Goal: Entertainment & Leisure: Consume media (video, audio)

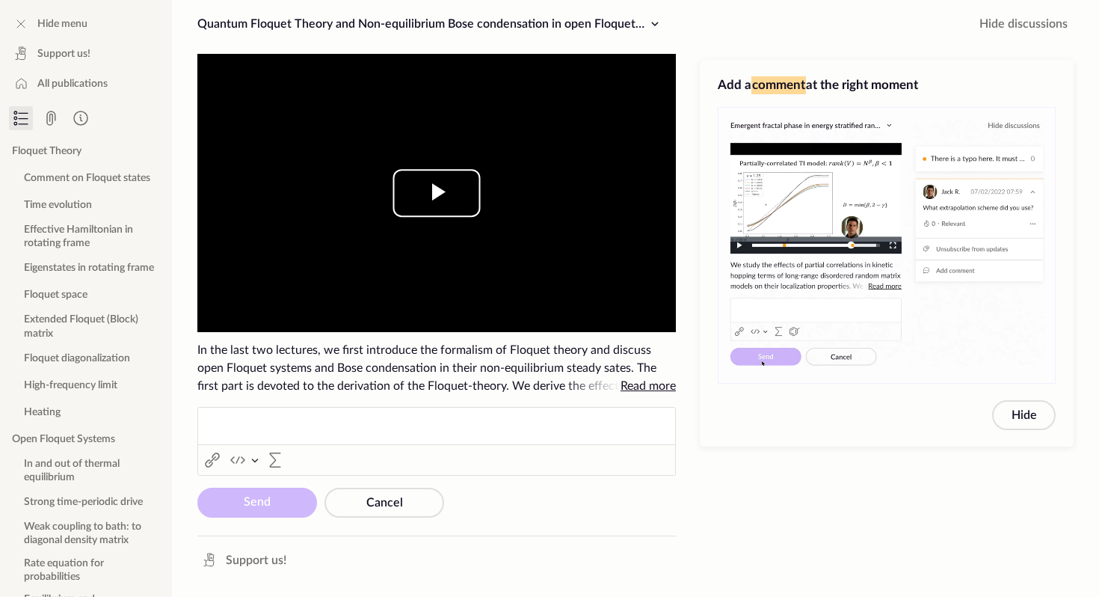
click at [437, 193] on span "Video Player" at bounding box center [437, 193] width 0 height 0
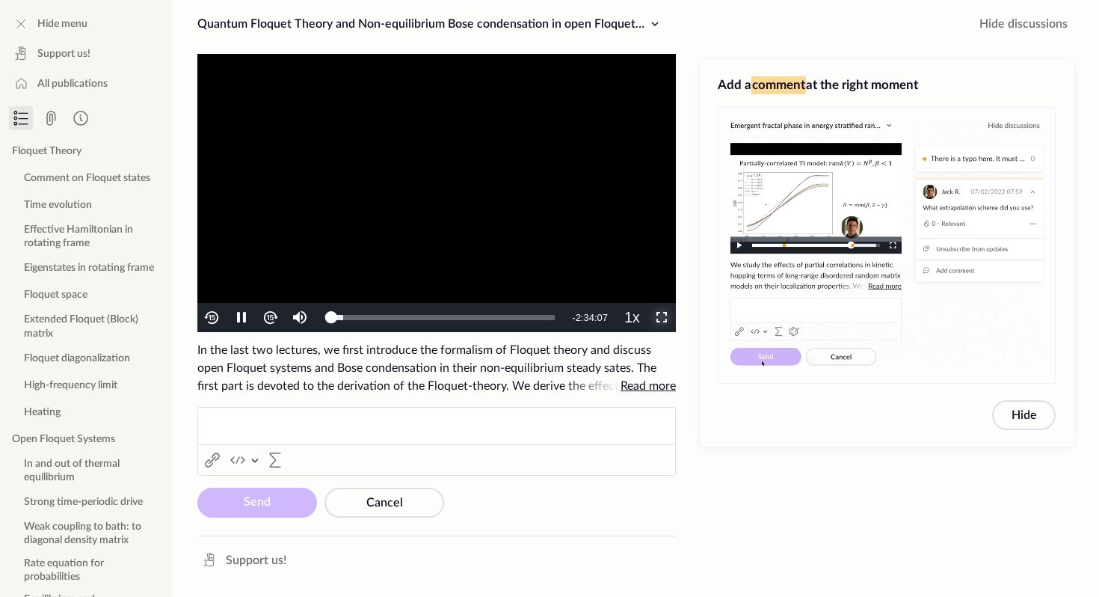
click at [662, 318] on span "Video Player" at bounding box center [662, 318] width 0 height 0
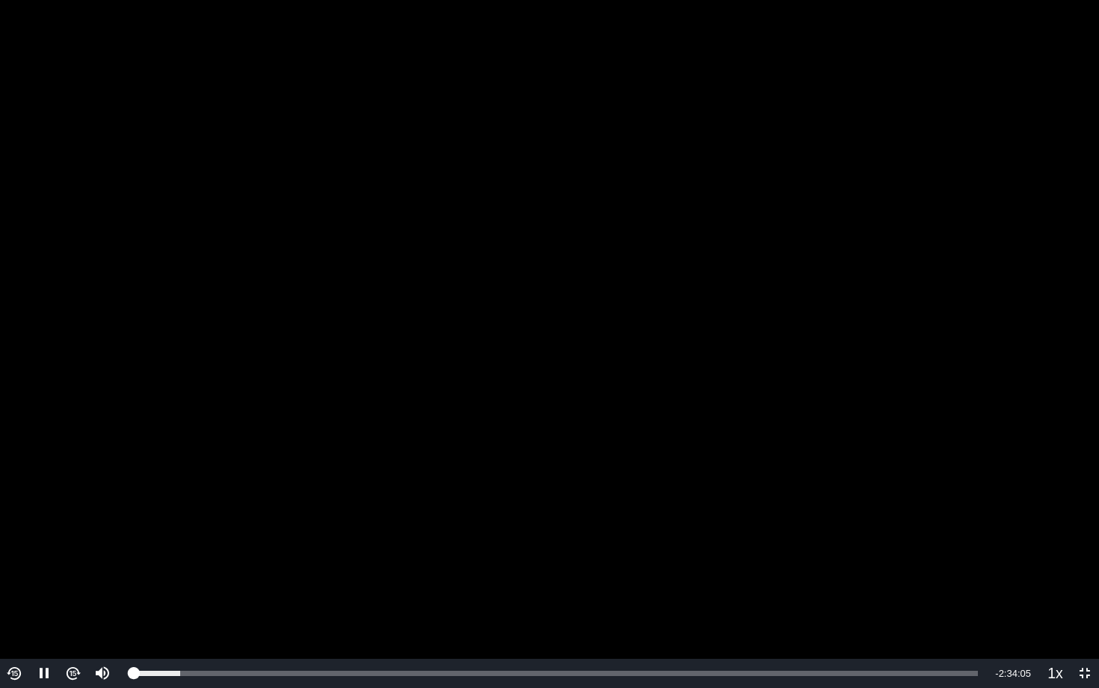
click at [76, 596] on img "Video Player" at bounding box center [72, 673] width 17 height 17
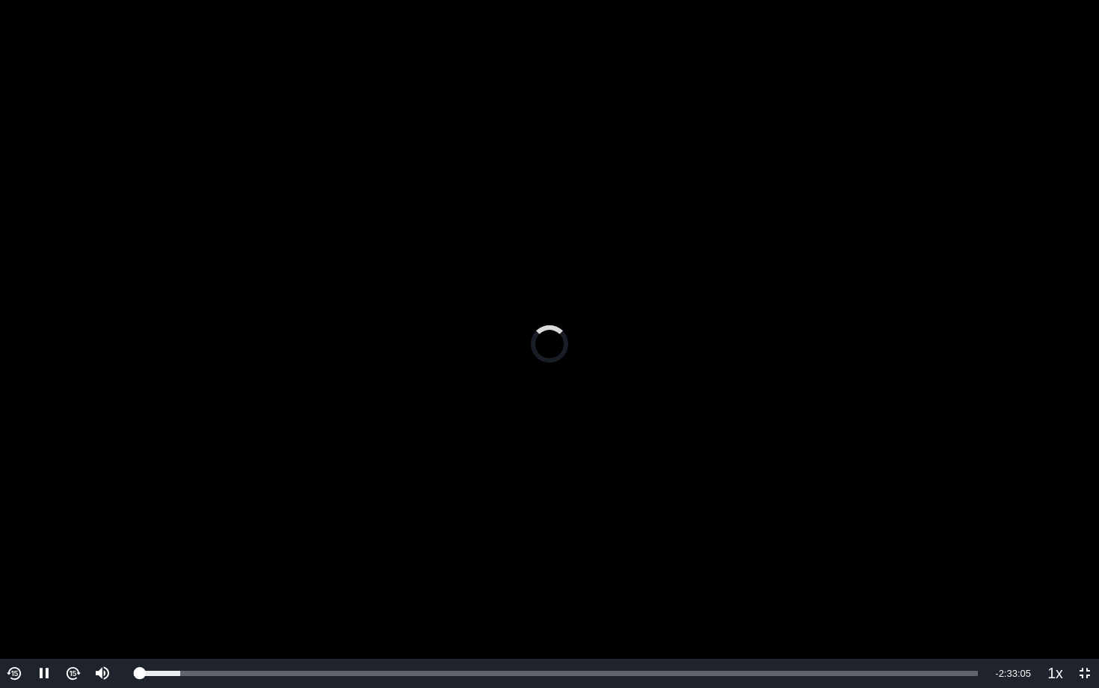
click at [76, 596] on img "Video Player" at bounding box center [72, 673] width 17 height 17
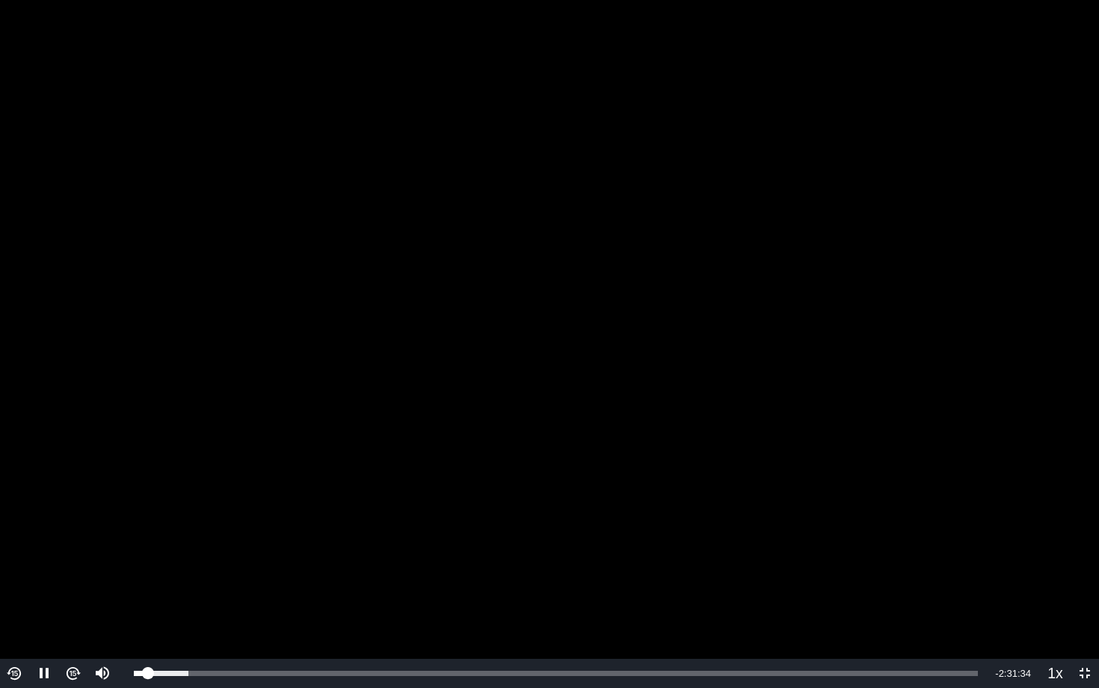
click at [76, 596] on img "Video Player" at bounding box center [72, 673] width 17 height 17
click at [58, 596] on button "Video Player" at bounding box center [72, 673] width 29 height 29
click at [136, 498] on video "To view this video please enable JavaScript, and consider upgrading to a web br…" at bounding box center [549, 344] width 1099 height 688
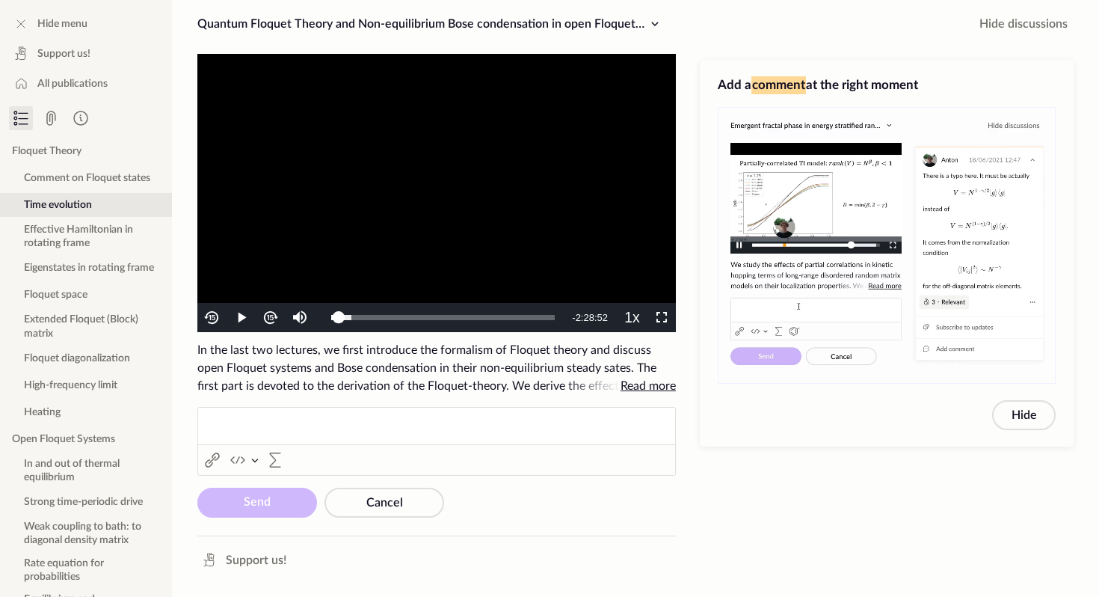
click at [340, 212] on video "To view this video please enable JavaScript, and consider upgrading to a web br…" at bounding box center [436, 193] width 479 height 278
click at [662, 318] on span "Video Player" at bounding box center [662, 318] width 0 height 0
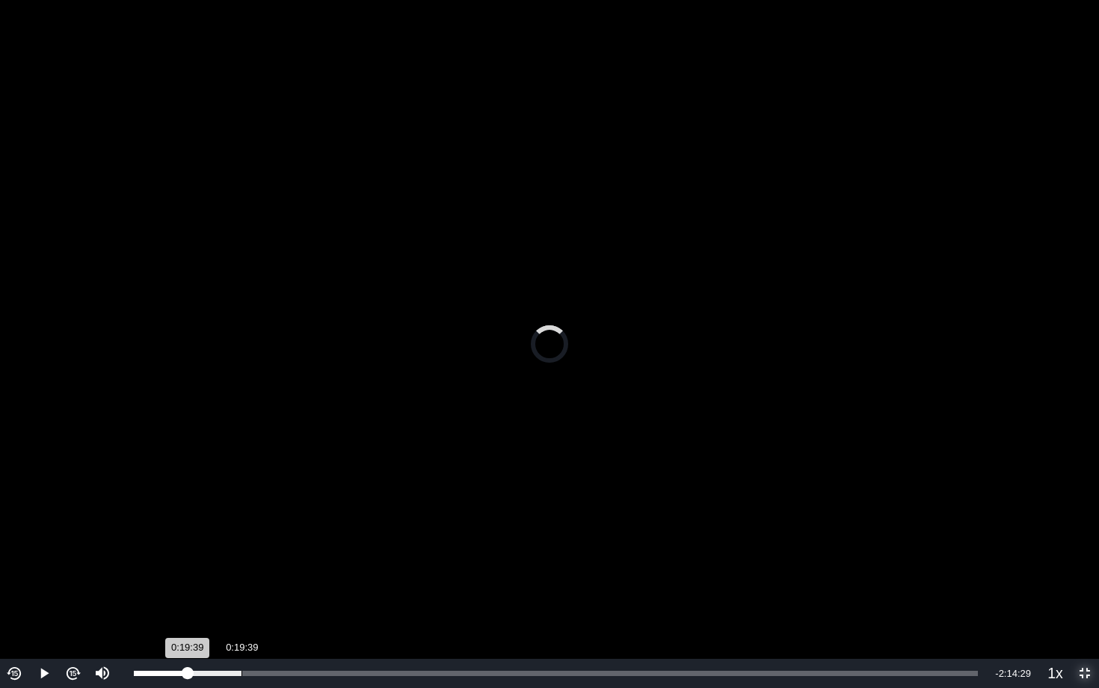
click at [242, 596] on div "Loaded : 12.84% 0:19:39 0:19:39" at bounding box center [556, 673] width 844 height 5
click at [298, 596] on div "Loaded : 19.84% 0:30:02 0:19:40" at bounding box center [555, 673] width 859 height 29
click at [343, 596] on div "Loaded : 28.81% 0:38:22 0:30:11" at bounding box center [555, 673] width 859 height 29
click at [408, 596] on div "Loaded : 33.70% 0:50:06 0:50:06" at bounding box center [555, 673] width 859 height 29
click at [480, 596] on video "To view this video please enable JavaScript, and consider upgrading to a web br…" at bounding box center [549, 344] width 1099 height 688
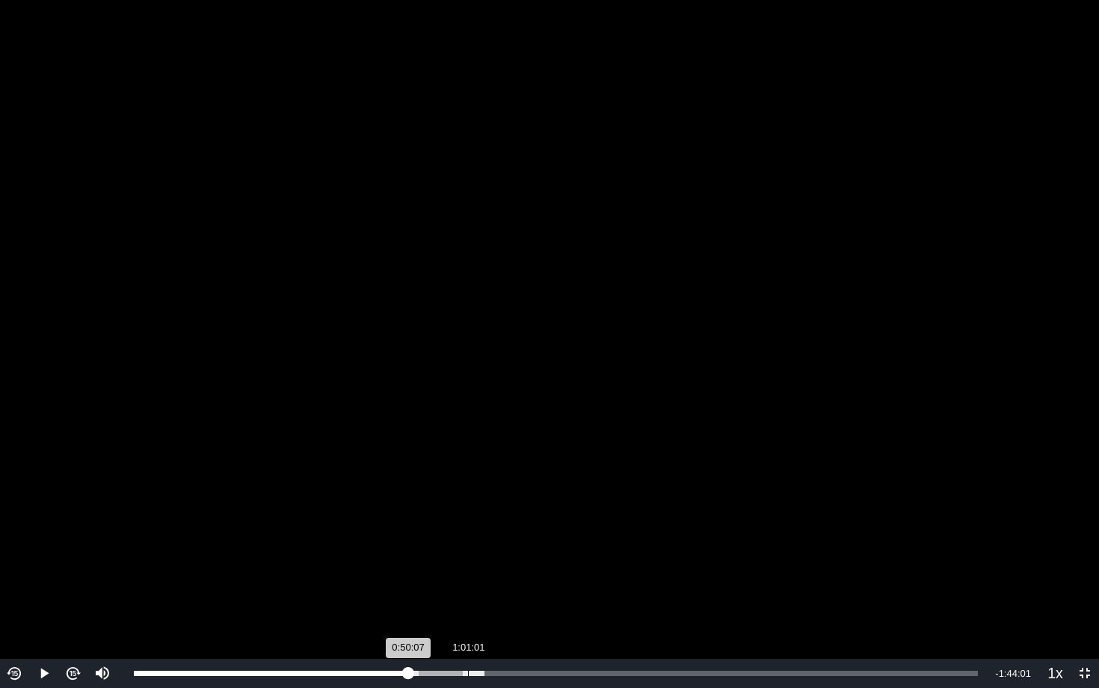
click at [468, 596] on div "Loaded : 41.56% 1:01:01 0:50:07" at bounding box center [555, 673] width 859 height 29
click at [525, 596] on video "To view this video please enable JavaScript, and consider upgrading to a web br…" at bounding box center [549, 344] width 1099 height 688
click at [558, 596] on div "Loaded : 48.12% 1:17:33 1:01:02" at bounding box center [555, 673] width 859 height 29
click at [619, 596] on div "Loaded : 62.13% 1:28:44 1:17:33" at bounding box center [555, 673] width 859 height 29
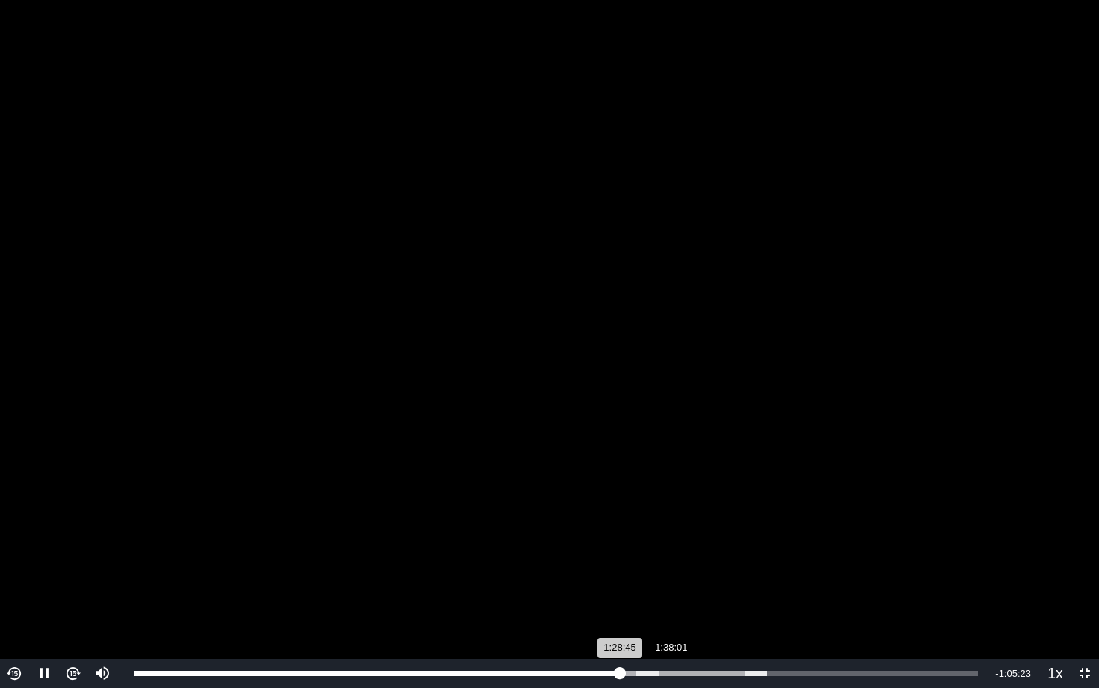
click at [670, 596] on div "Loaded : 74.98% 1:38:01 1:28:45" at bounding box center [555, 673] width 859 height 29
click at [734, 596] on div "Loaded : 80.07% 1:48:26 1:48:26" at bounding box center [559, 673] width 867 height 29
click at [783, 596] on div "Loaded : 84.03% 1:57:22 1:48:27" at bounding box center [559, 673] width 867 height 29
click at [713, 596] on div "Loaded : 87.38% 1:44:39 1:57:30" at bounding box center [559, 673] width 867 height 29
click at [689, 596] on div "Loaded : 87.38% 1:40:28 1:40:19" at bounding box center [559, 673] width 867 height 29
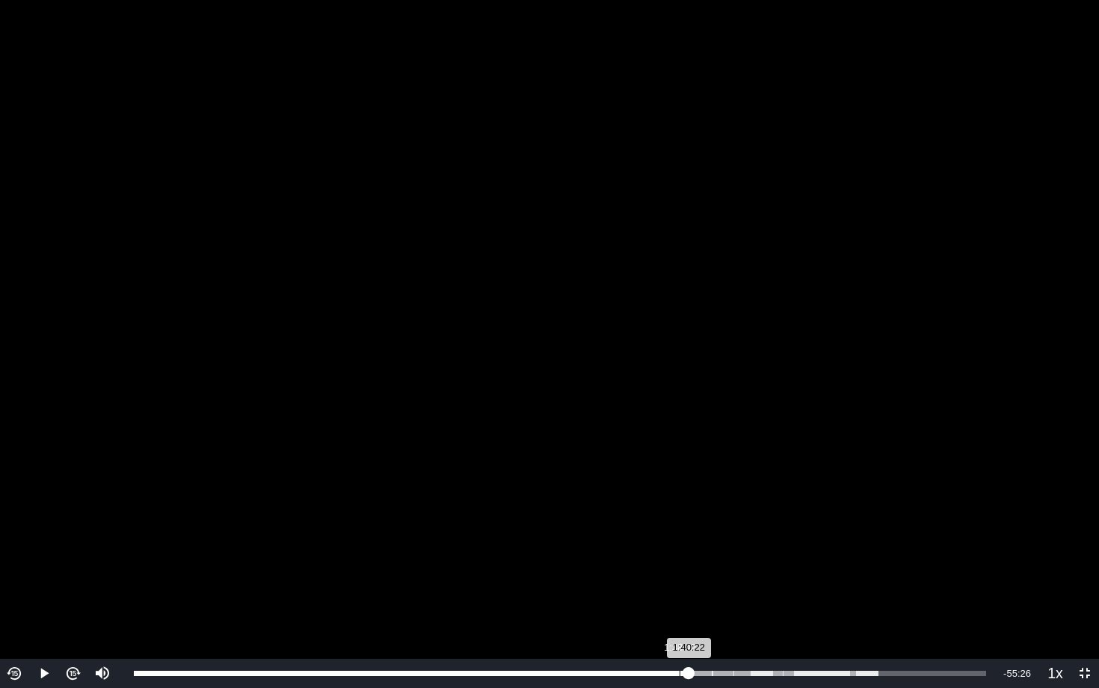
click at [679, 596] on div "Loaded : 87.38% 1:38:42 1:40:22" at bounding box center [560, 673] width 853 height 5
click at [637, 596] on div "1:31:00" at bounding box center [637, 673] width 1 height 5
click at [577, 596] on div "Loaded : 87.38% 1:20:57 1:20:57" at bounding box center [556, 673] width 844 height 5
click at [541, 596] on div "1:14:24" at bounding box center [541, 673] width 1 height 5
click at [506, 596] on div "Loaded : 87.38% 1:07:59 1:14:25" at bounding box center [555, 673] width 859 height 29
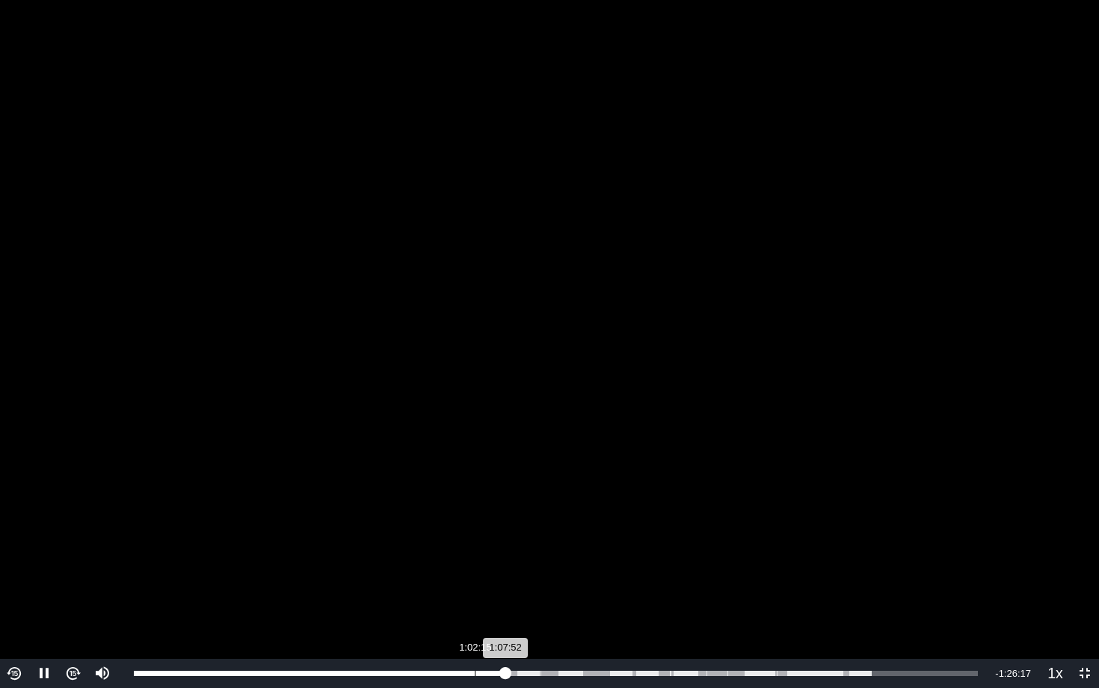
click at [474, 596] on div "Loaded : 87.38% 1:02:15 1:07:52" at bounding box center [556, 673] width 844 height 5
click at [421, 596] on div "Loaded : 87.38% 0:52:33 0:52:33" at bounding box center [555, 673] width 859 height 29
click at [395, 596] on div "Loaded : 87.38% 0:47:39 0:52:34" at bounding box center [555, 673] width 859 height 29
click at [363, 596] on div "Loaded : 87.38% 0:41:55 0:47:39" at bounding box center [556, 673] width 844 height 5
click at [343, 596] on div "Loaded : 87.38% 0:38:22 0:41:55" at bounding box center [555, 673] width 859 height 29
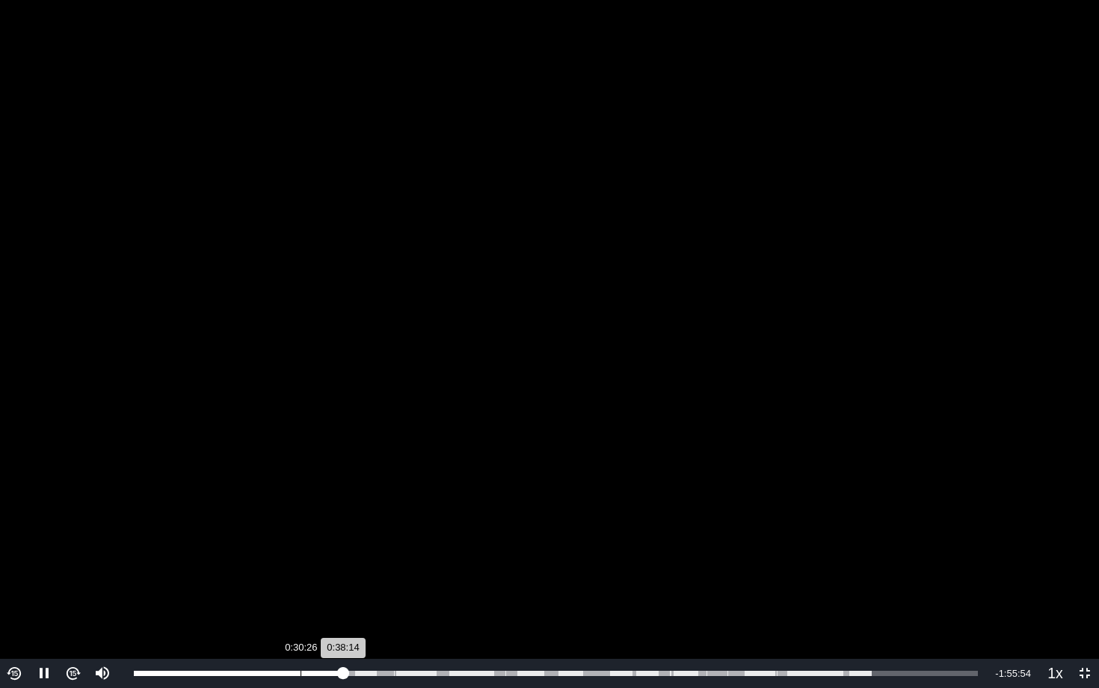
click at [301, 596] on div "Loaded : 87.38% 0:30:26 0:38:14" at bounding box center [555, 673] width 859 height 29
click at [280, 596] on div "Loaded : 87.38% 0:26:45 0:30:27" at bounding box center [555, 673] width 859 height 29
click at [251, 596] on div "Loaded : 87.38% 0:21:34 0:26:46" at bounding box center [555, 673] width 859 height 29
click at [245, 596] on div "0:21:35" at bounding box center [193, 673] width 118 height 5
click at [230, 596] on div "0:17:36" at bounding box center [230, 673] width 1 height 5
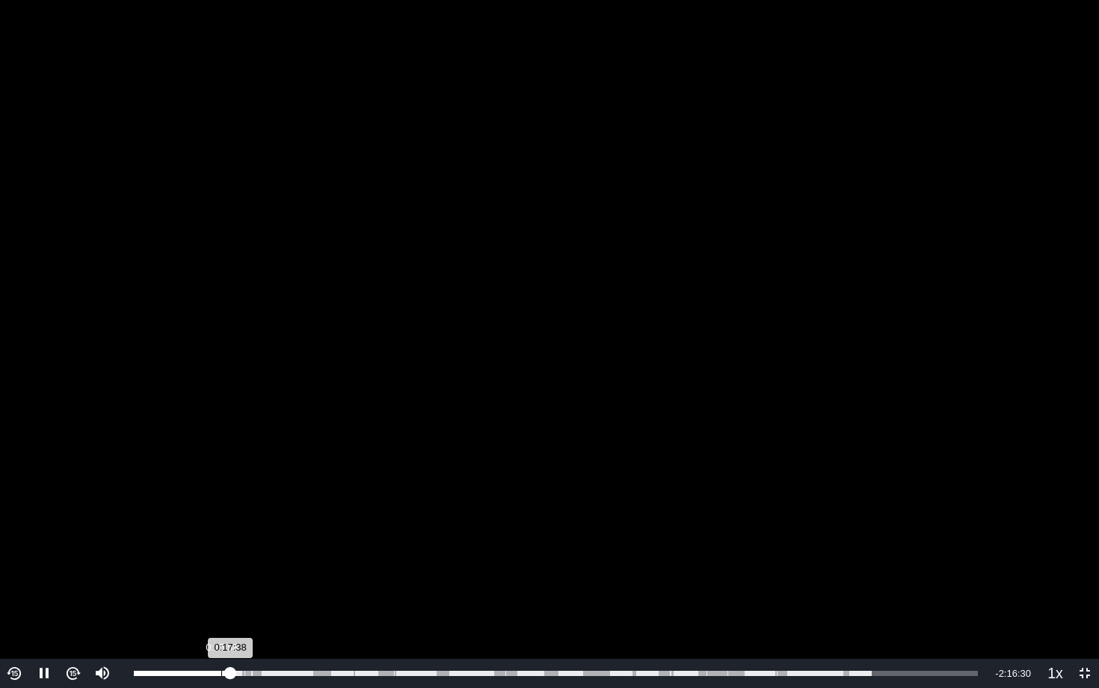
click at [221, 596] on div "Loaded : 87.38% 0:15:58 0:17:38" at bounding box center [555, 673] width 859 height 29
click at [183, 596] on div "Loaded : 87.38% 0:09:00 0:15:58" at bounding box center [555, 673] width 859 height 29
click at [488, 445] on video "To view this video please enable JavaScript, and consider upgrading to a web br…" at bounding box center [549, 344] width 1099 height 688
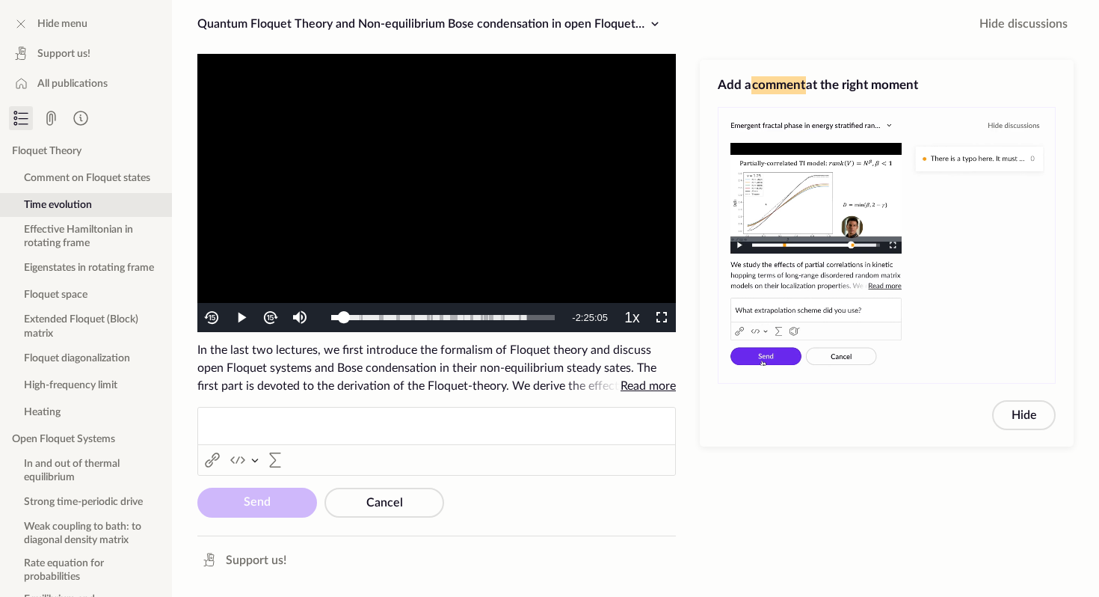
click at [384, 239] on video "To view this video please enable JavaScript, and consider upgrading to a web br…" at bounding box center [436, 193] width 479 height 278
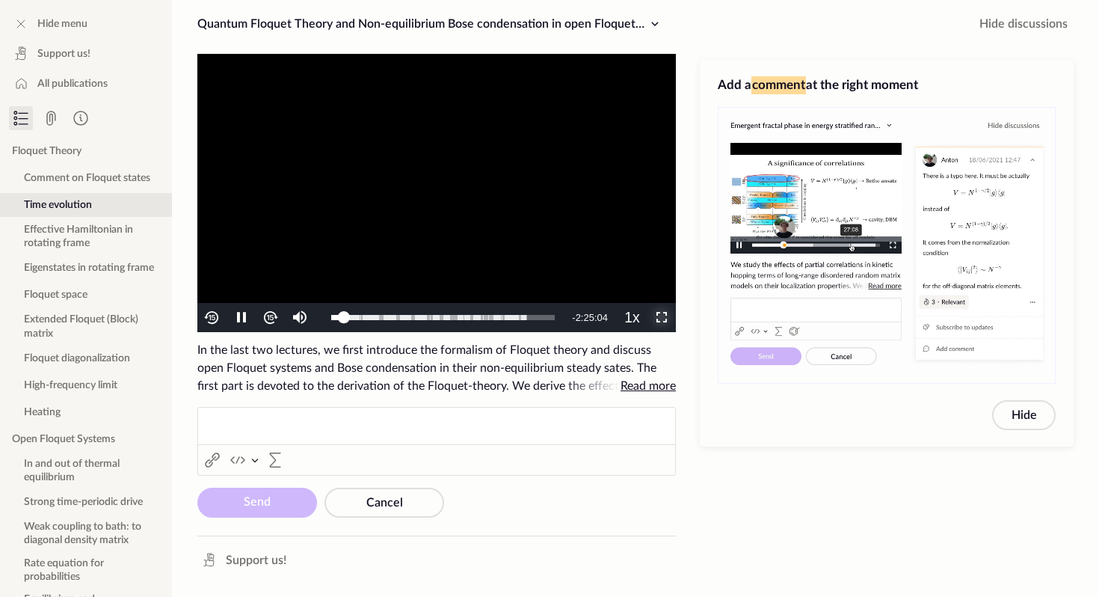
click at [662, 318] on span "Video Player" at bounding box center [662, 318] width 0 height 0
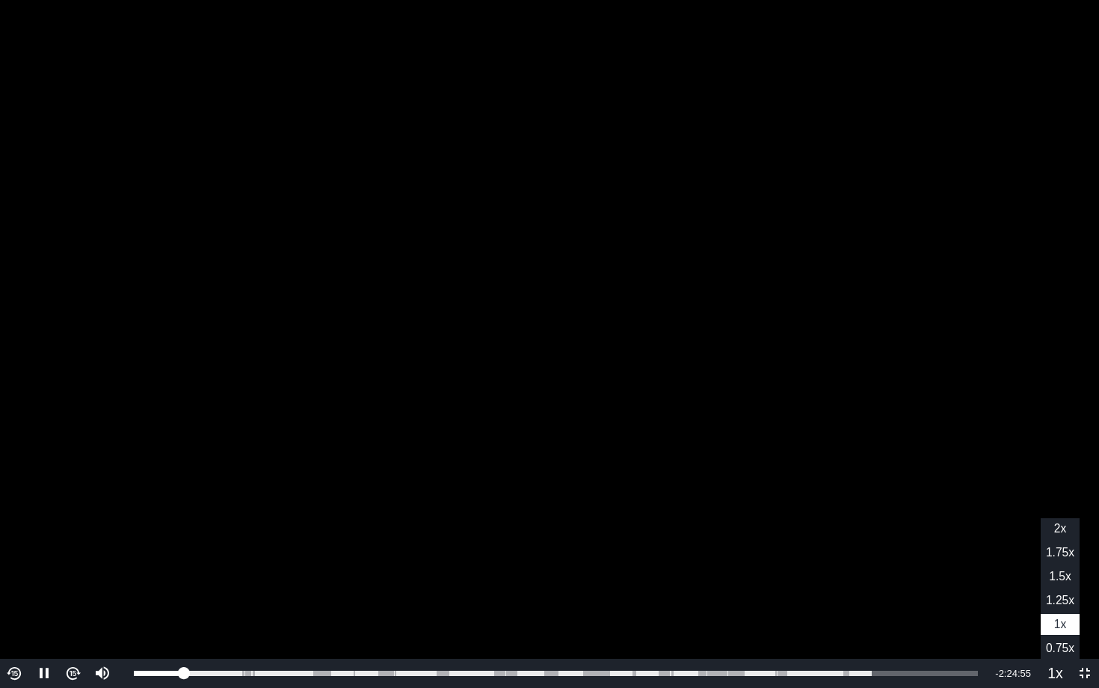
click at [1059, 596] on button "Playback Rate" at bounding box center [1055, 673] width 29 height 29
click at [1054, 596] on span "1x" at bounding box center [1060, 624] width 12 height 13
click at [1038, 447] on video "To view this video please enable JavaScript, and consider upgrading to a web br…" at bounding box center [549, 344] width 1099 height 688
click at [988, 454] on video "To view this video please enable JavaScript, and consider upgrading to a web br…" at bounding box center [549, 344] width 1099 height 688
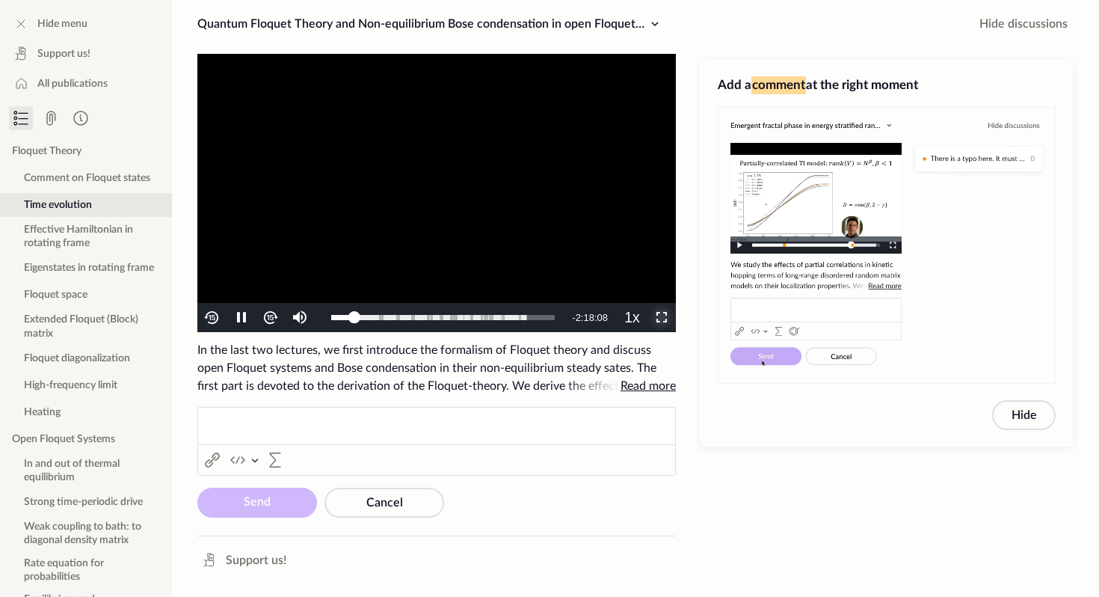
click at [662, 318] on span "Video Player" at bounding box center [662, 318] width 0 height 0
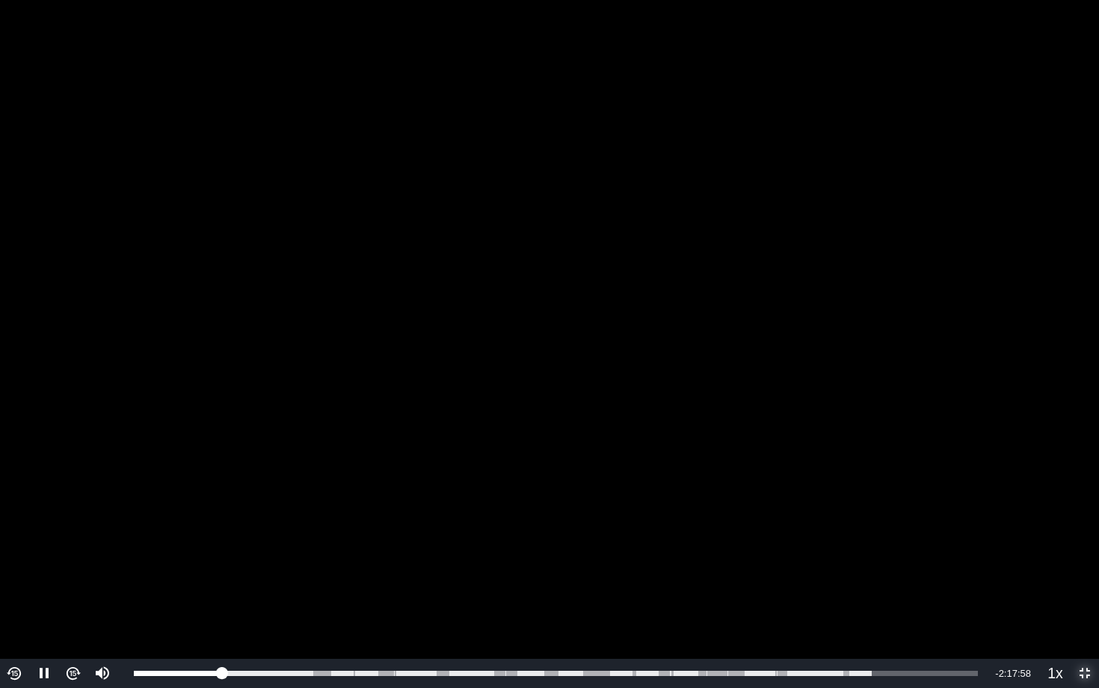
click at [1070, 596] on button "Non-Fullscreen" at bounding box center [1084, 673] width 29 height 29
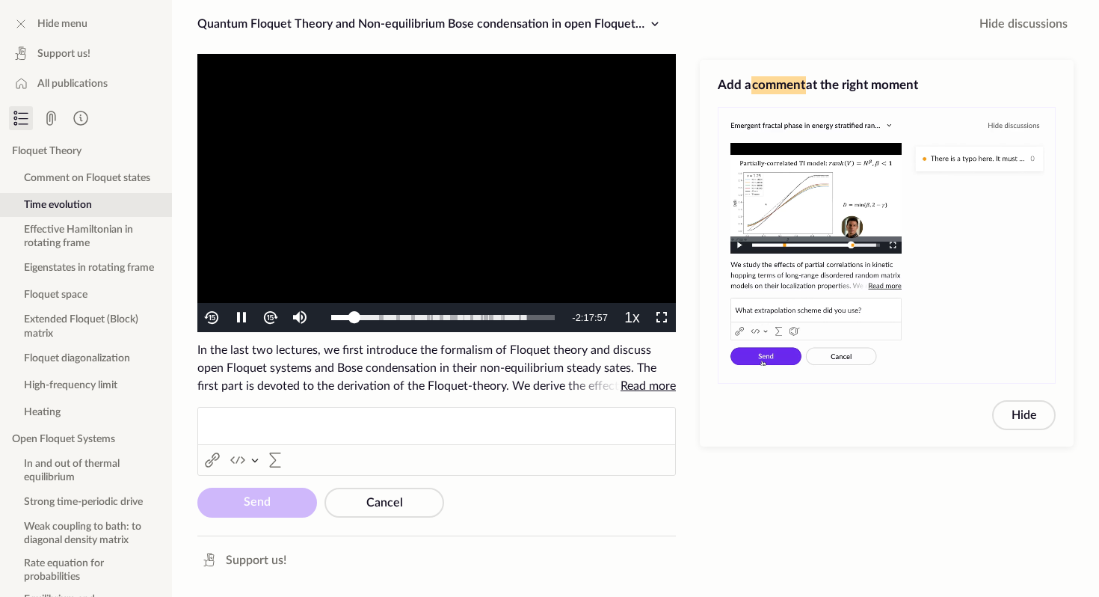
click at [556, 191] on video "To view this video please enable JavaScript, and consider upgrading to a web br…" at bounding box center [436, 193] width 479 height 278
